Goal: Find specific page/section: Find specific page/section

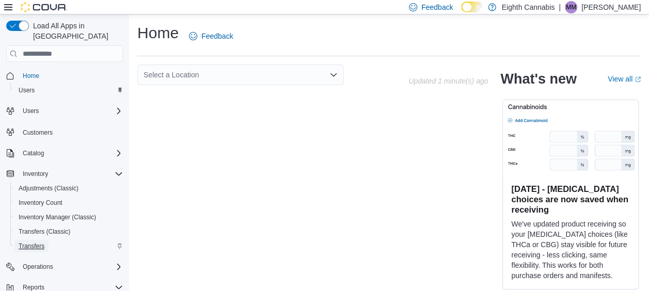
click at [40, 242] on span "Transfers" at bounding box center [32, 246] width 26 height 8
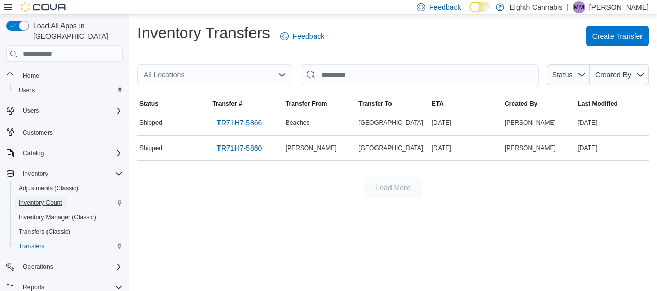
click at [42, 199] on span "Inventory Count" at bounding box center [41, 203] width 44 height 8
